Goal: Information Seeking & Learning: Compare options

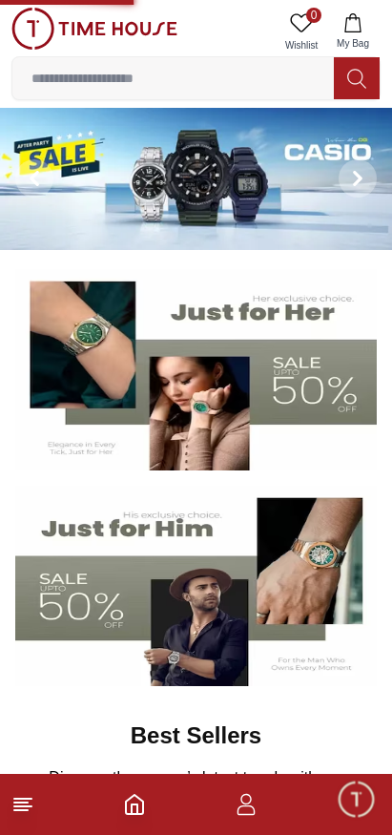
click at [219, 82] on input at bounding box center [173, 78] width 322 height 38
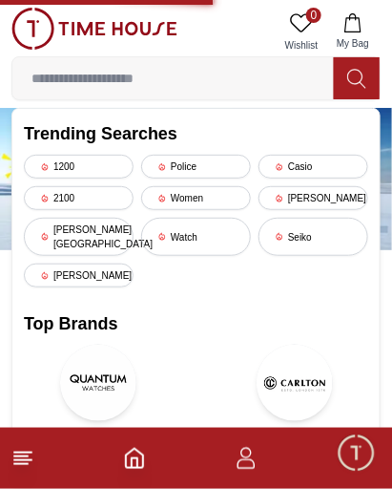
click at [326, 165] on div "Casio" at bounding box center [314, 167] width 110 height 24
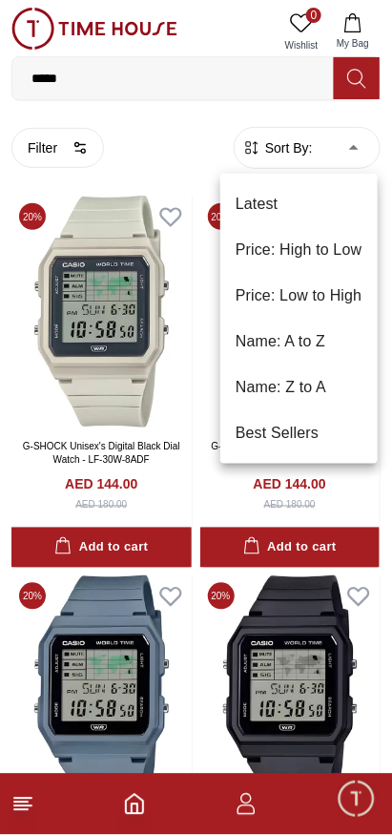
click at [327, 300] on li "Price: Low to High" at bounding box center [298, 296] width 157 height 46
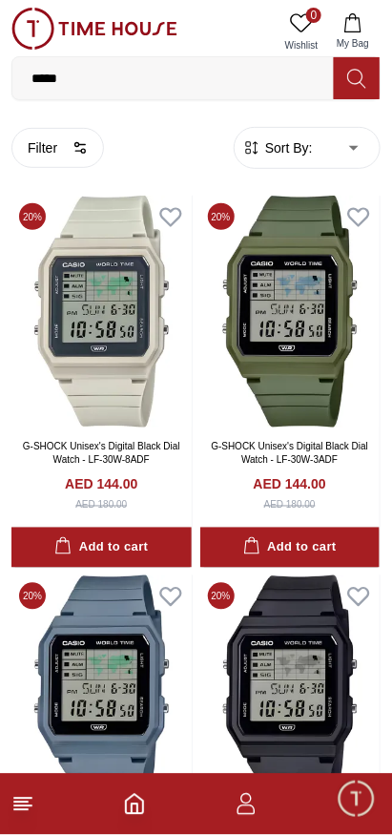
type input "*"
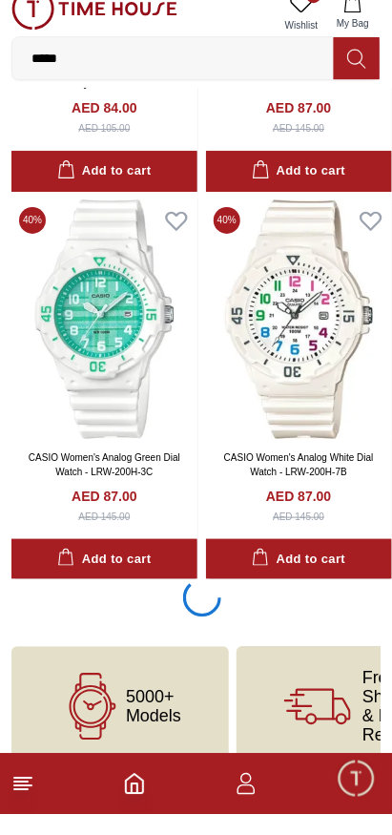
scroll to position [3465, 0]
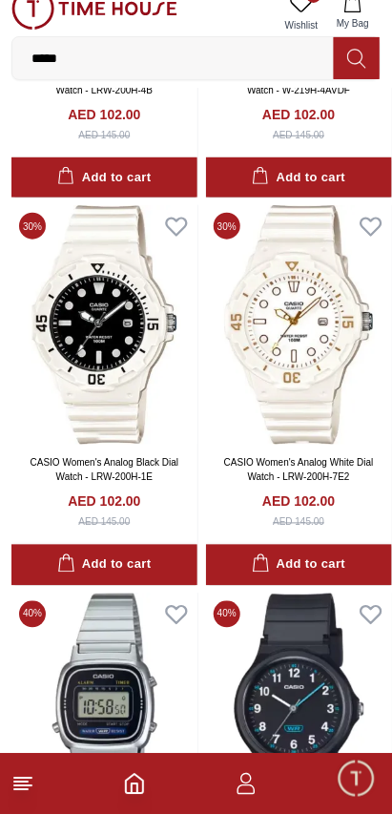
scroll to position [7285, 0]
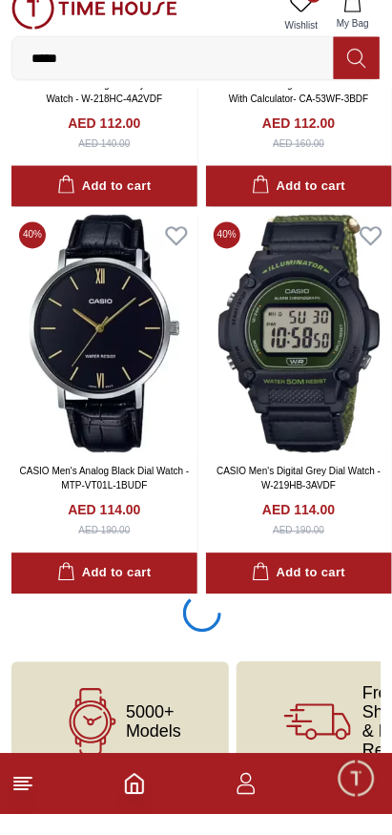
scroll to position [11206, 0]
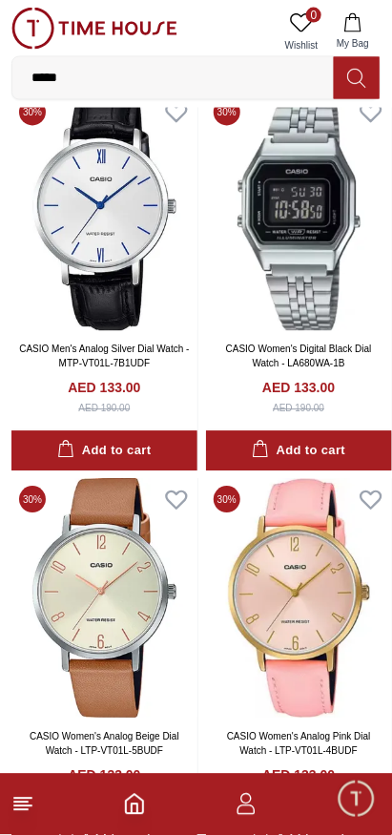
scroll to position [18947, 0]
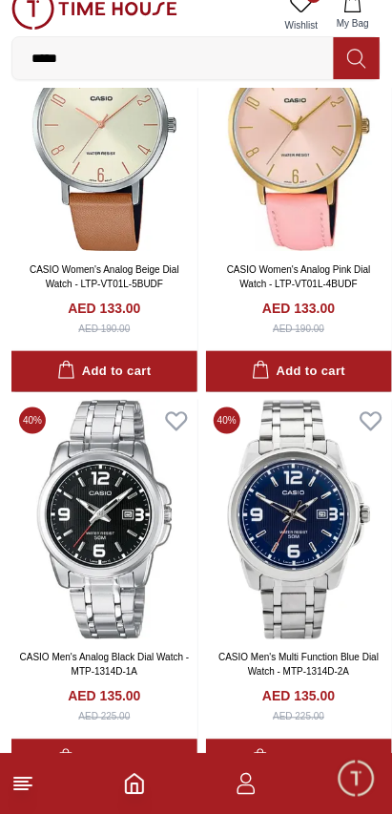
scroll to position [19174, 0]
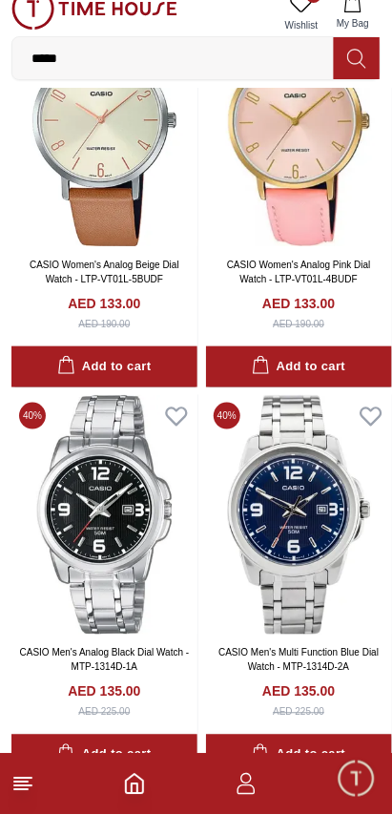
click at [117, 542] on img at bounding box center [104, 535] width 186 height 240
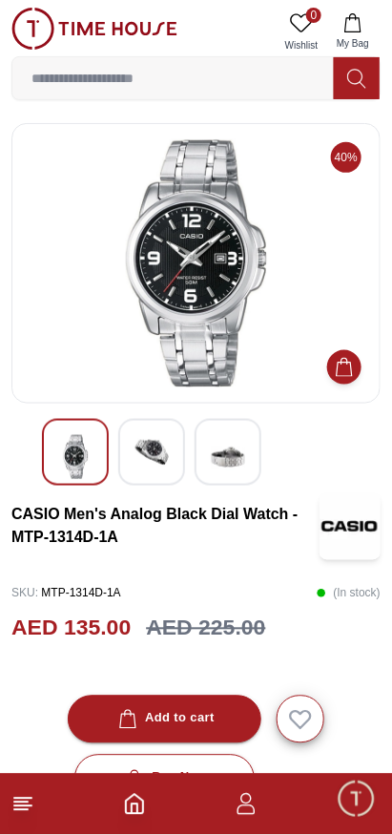
click at [140, 451] on img at bounding box center [152, 452] width 34 height 34
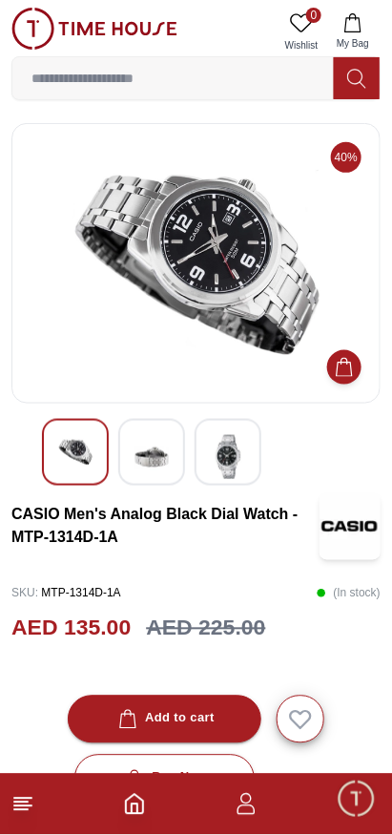
click at [205, 462] on div at bounding box center [228, 452] width 67 height 67
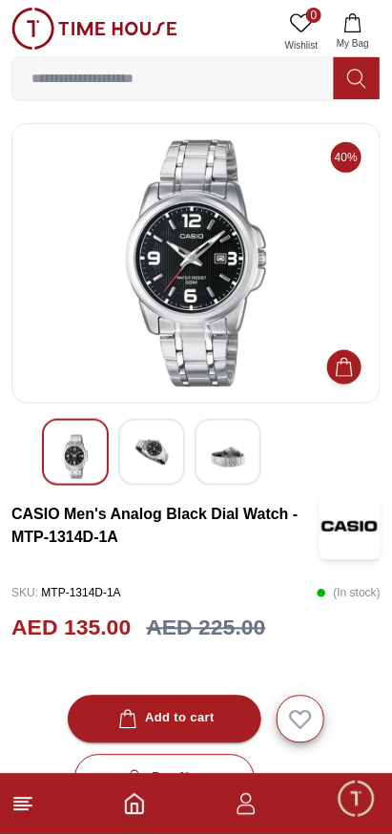
click at [235, 456] on img at bounding box center [228, 457] width 34 height 44
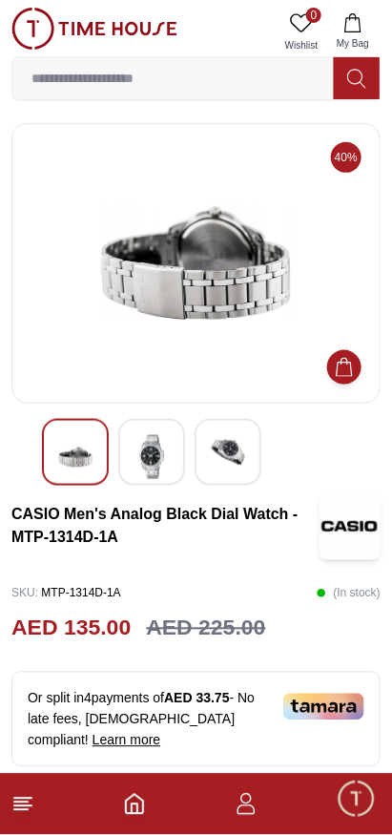
click at [200, 446] on div at bounding box center [228, 452] width 67 height 67
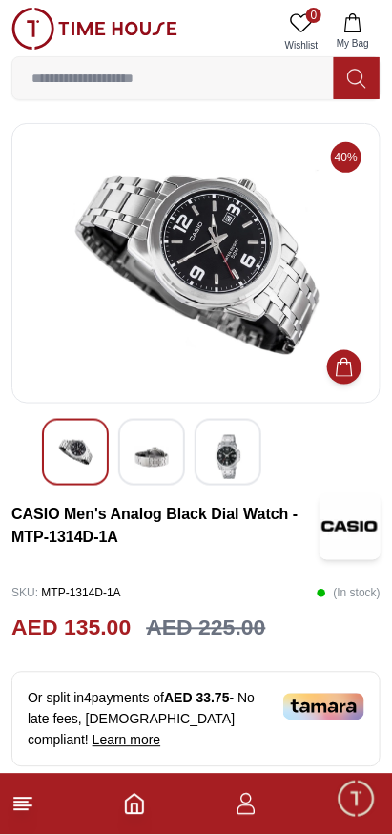
click at [226, 444] on img at bounding box center [228, 457] width 34 height 44
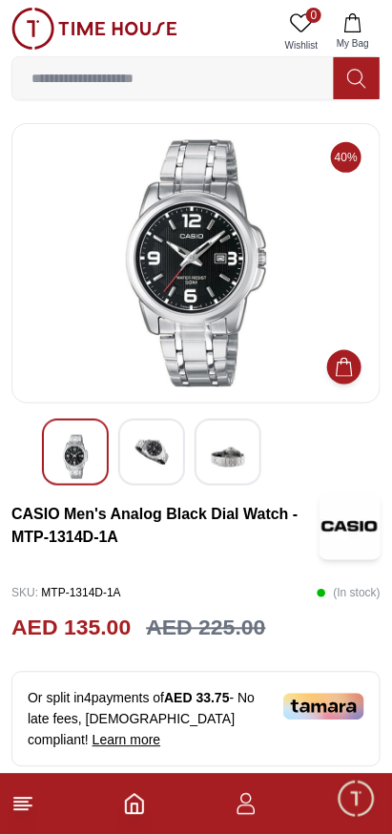
click at [212, 452] on img at bounding box center [228, 457] width 34 height 44
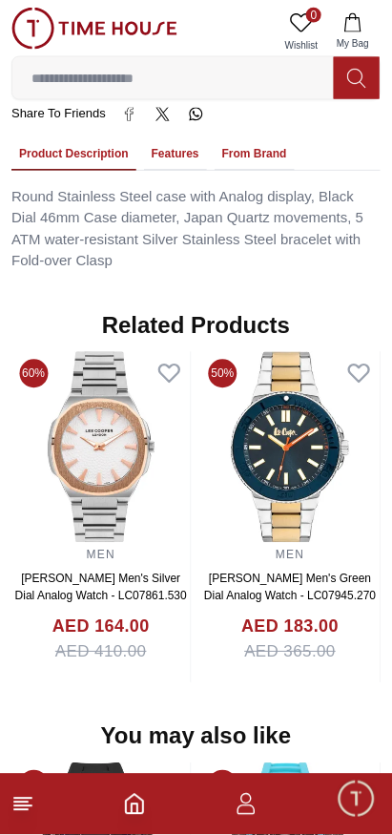
scroll to position [1249, 0]
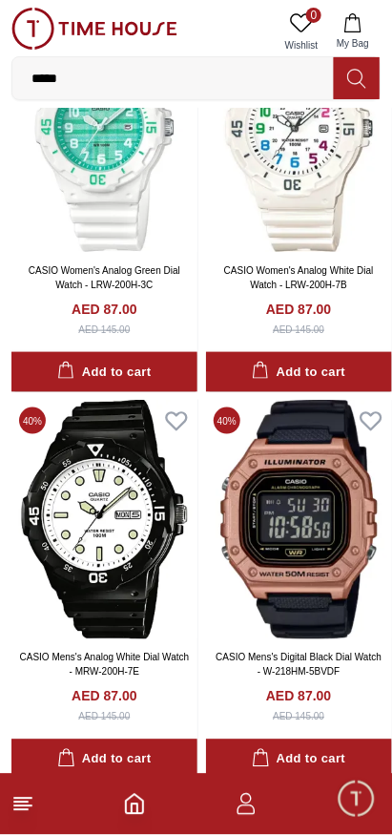
scroll to position [3681, 0]
